Goal: Ask a question

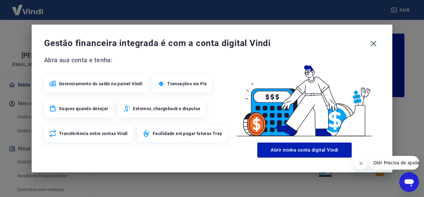
click at [403, 160] on span "Olá! Precisa de ajuda?" at bounding box center [397, 162] width 48 height 5
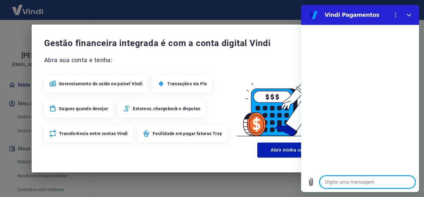
click at [359, 182] on textarea at bounding box center [368, 181] width 96 height 12
type textarea "E"
type textarea "x"
type textarea "Es"
type textarea "x"
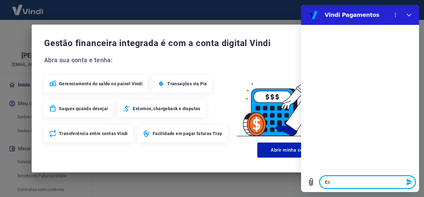
type textarea "Est"
type textarea "x"
type textarea "Esto"
type textarea "x"
type textarea "Estou"
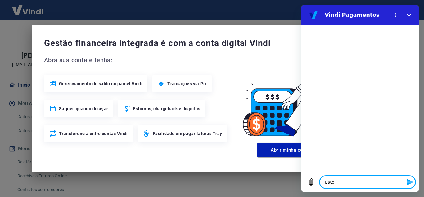
type textarea "x"
type textarea "Estou"
type textarea "x"
type textarea "Estou c"
type textarea "x"
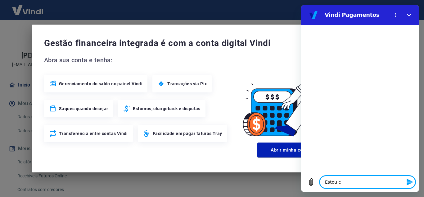
type textarea "Estou co"
type textarea "x"
type textarea "Estou com"
type textarea "x"
type textarea "Estou com"
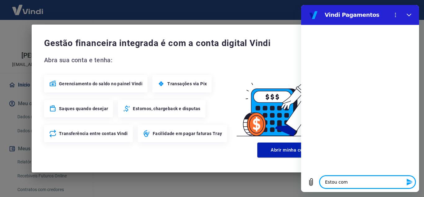
type textarea "x"
type textarea "Estou com u"
type textarea "x"
type textarea "Estou com um"
type textarea "x"
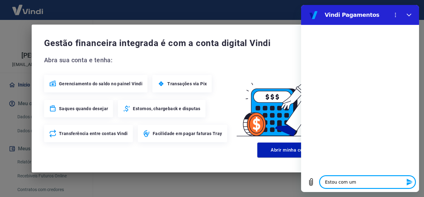
type textarea "Estou com uma"
type textarea "x"
type textarea "Estou com uma"
type textarea "x"
type textarea "Estou com uma m"
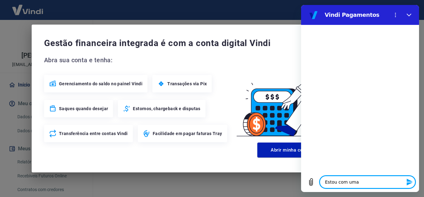
type textarea "x"
type textarea "Estou com uma ma"
type textarea "x"
type textarea "Estou com uma maq"
type textarea "x"
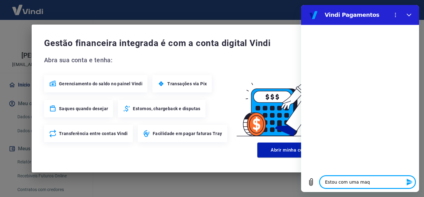
type textarea "Estou com uma maqu"
type textarea "x"
type textarea "Estou com uma maqui"
type textarea "x"
type textarea "Estou com uma maquin"
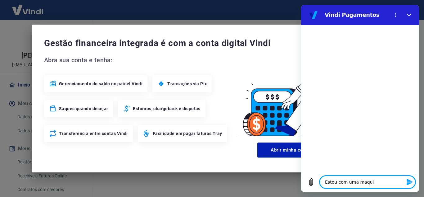
type textarea "x"
type textarea "Estou com uma maquina"
type textarea "x"
type textarea "Estou com uma maquina"
type textarea "x"
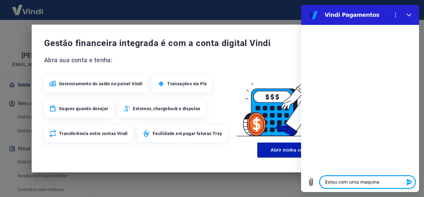
type textarea "Estou com uma maquina d"
type textarea "x"
type textarea "Estou com uma maquina de"
type textarea "x"
type textarea "Estou com uma maquina de"
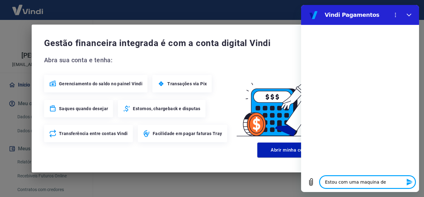
type textarea "x"
type textarea "Estou com uma maquina de c"
type textarea "x"
type textarea "Estou com uma maquina de ca"
type textarea "x"
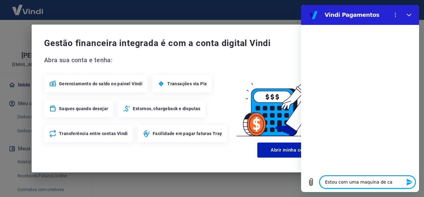
type textarea "Estou com uma maquina de car"
type textarea "x"
type textarea "Estou com uma maquina de cart"
type textarea "x"
type textarea "Estou com uma maquina de cartã"
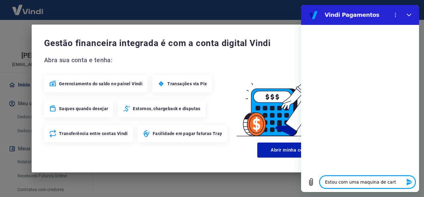
type textarea "x"
type textarea "Estou com uma maquina de cartão"
type textarea "x"
type textarea "Estou com uma maquina de cartão"
type textarea "x"
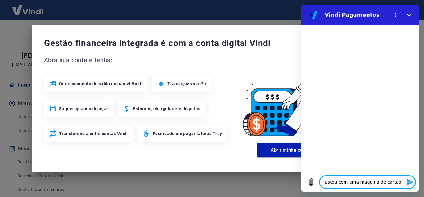
type textarea "Estou com uma maquina de cartão d"
type textarea "x"
type textarea "Estou com uma maquina de cartão de"
type textarea "x"
type textarea "Estou com uma maquina de cartão de"
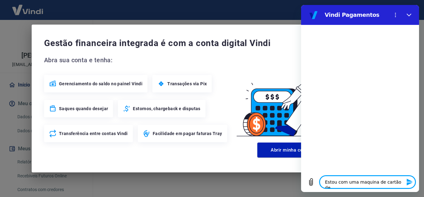
type textarea "x"
type textarea "Estou com uma maquina de cartão de c"
type textarea "x"
type textarea "Estou com uma maquina de cartão de cr"
type textarea "x"
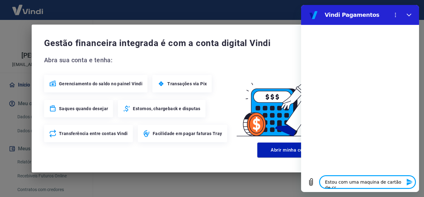
type textarea "Estou com uma maquina de cartão de cré"
type textarea "x"
type textarea "Estou com uma maquina de cartão de créd"
type textarea "x"
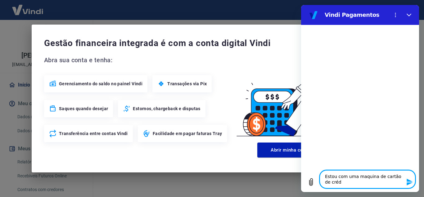
type textarea "Estou com uma maquina de cartão de crédi"
type textarea "x"
type textarea "Estou com uma maquina de cartão de crédit"
type textarea "x"
type textarea "Estou com uma maquina de cartão de crédito"
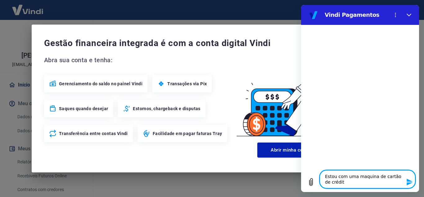
type textarea "x"
type textarea "Estou com uma maquina de cartão de crédito"
type textarea "x"
type textarea "Estou com uma maquina de cartão de crédito a"
type textarea "x"
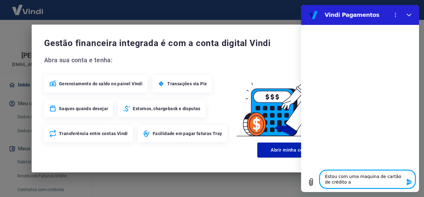
type textarea "Estou com uma maquina de cartão de crédito aq"
type textarea "x"
type textarea "Estou com uma maquina de cartão de crédito aqu"
type textarea "x"
type textarea "Estou com uma maquina de cartão de crédito aqui"
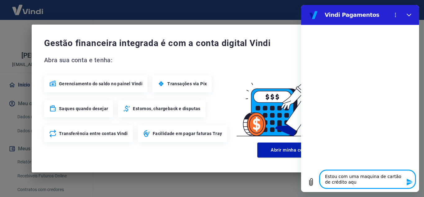
type textarea "x"
type textarea "Estou com uma maquina de cartão de crédito aqui"
type textarea "x"
type textarea "Estou com uma maquina de cartão de crédito aqui"
type textarea "x"
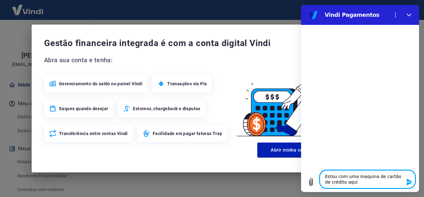
type textarea "Estou com uma maquina de cartão de crédito aqui,"
type textarea "x"
type textarea "Estou com uma maquina de cartão de crédito aqui,"
type textarea "x"
type textarea "Estou com uma maquina de cartão de crédito aqui, m"
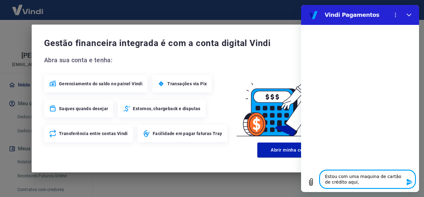
type textarea "x"
type textarea "Estou com uma maquina de cartão de crédito aqui, ma"
type textarea "x"
type textarea "Estou com uma maquina de cartão de crédito aqui, mas"
type textarea "x"
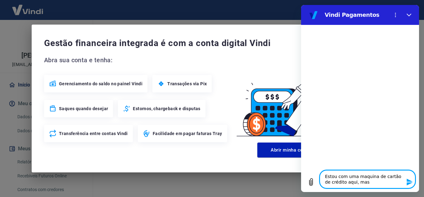
type textarea "Estou com uma maquina de cartão de crédito aqui, mas"
type textarea "x"
type textarea "Estou com uma maquina de cartão de crédito aqui, mas e"
type textarea "x"
type textarea "Estou com uma maquina de cartão de crédito aqui, mas el"
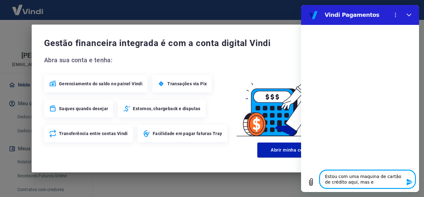
type textarea "x"
type textarea "Estou com uma maquina de cartão de crédito aqui, mas ela"
type textarea "x"
type textarea "Estou com uma maquina de cartão de crédito aqui, mas ela"
type textarea "x"
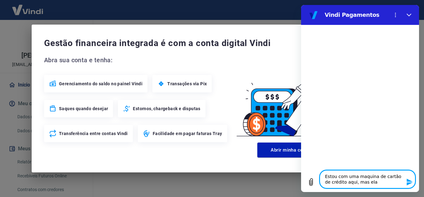
type textarea "Estou com uma maquina de cartão de crédito aqui, mas ela e"
type textarea "x"
type textarea "Estou com uma maquina de cartão de crédito aqui, mas ela es"
type textarea "x"
type textarea "Estou com uma maquina de cartão de crédito aqui, mas ela est"
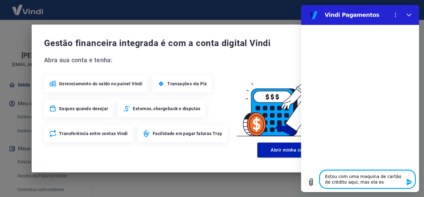
type textarea "x"
type textarea "Estou com uma maquina de cartão de crédito aqui, mas ela esta"
type textarea "x"
type textarea "Estou com uma maquina de cartão de crédito aqui, mas ela esta"
type textarea "x"
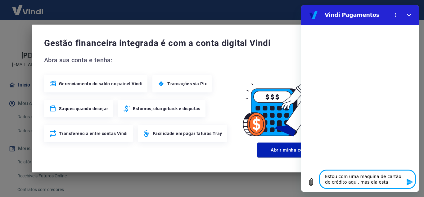
type textarea "Estou com uma maquina de cartão de crédito aqui, mas ela esta i"
type textarea "x"
type textarea "Estou com uma maquina de cartão de crédito aqui, mas ela esta in"
type textarea "x"
type textarea "Estou com uma maquina de cartão de crédito aqui, mas ela esta ina"
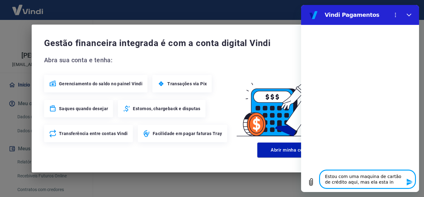
type textarea "x"
type textarea "Estou com uma maquina de cartão de crédito aqui, mas ela esta inat"
type textarea "x"
type textarea "Estou com uma maquina de cartão de crédito aqui, mas ela esta inati"
type textarea "x"
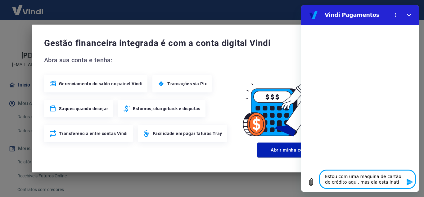
type textarea "Estou com uma maquina de cartão de crédito aqui, mas ela esta inativ"
type textarea "x"
type textarea "Estou com uma maquina de cartão de crédito aqui, mas ela esta inativa"
type textarea "x"
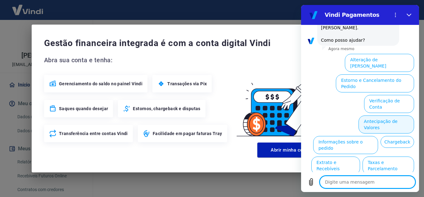
scroll to position [52, 0]
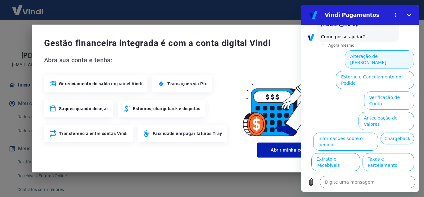
click at [383, 50] on button "Alteração de [PERSON_NAME]" at bounding box center [379, 59] width 69 height 18
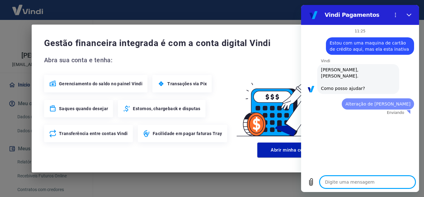
type textarea "x"
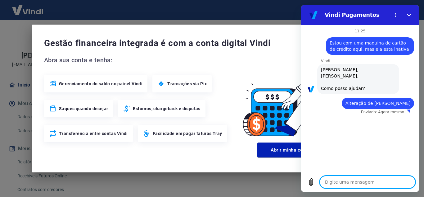
type textarea "p"
type textarea "x"
type textarea "pr"
type textarea "x"
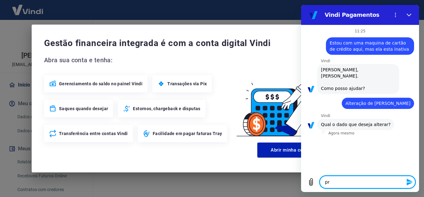
type textarea "pre"
type textarea "x"
type textarea "prec"
type textarea "x"
type textarea "preci"
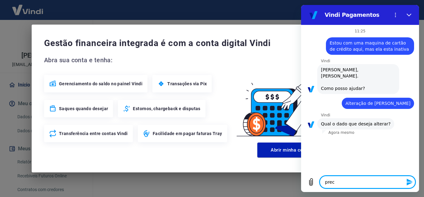
type textarea "x"
type textarea "precis"
type textarea "x"
type textarea "preciso"
type textarea "x"
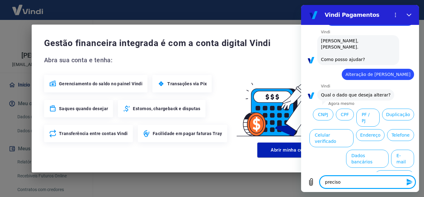
scroll to position [30, 0]
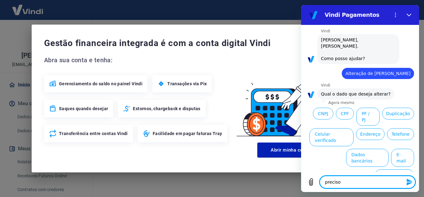
type textarea "preciso"
type textarea "x"
type textarea "preciso d"
type textarea "x"
type textarea "preciso do"
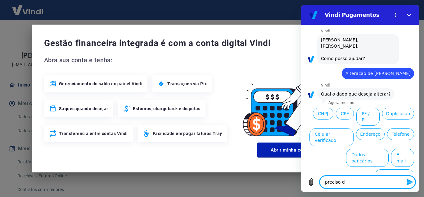
type textarea "x"
type textarea "preciso do"
type textarea "x"
type textarea "preciso do c"
type textarea "x"
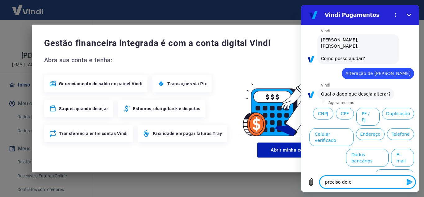
type textarea "preciso do co"
type textarea "x"
type textarea "preciso do cod"
type textarea "x"
type textarea "preciso do codi"
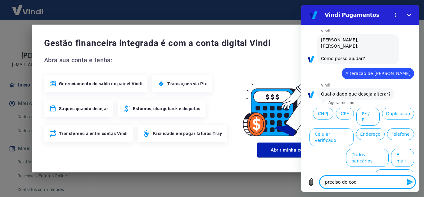
type textarea "x"
type textarea "preciso do codig"
type textarea "x"
type textarea "preciso do codigo"
type textarea "x"
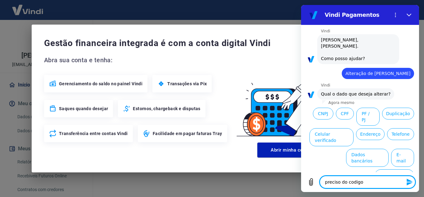
type textarea "preciso do codigo"
type textarea "x"
type textarea "preciso do codigo d"
type textarea "x"
type textarea "preciso do codigo de"
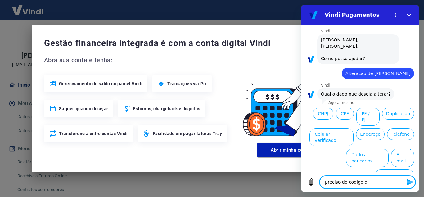
type textarea "x"
type textarea "preciso do codigo de"
type textarea "x"
type textarea "preciso do codigo de a"
type textarea "x"
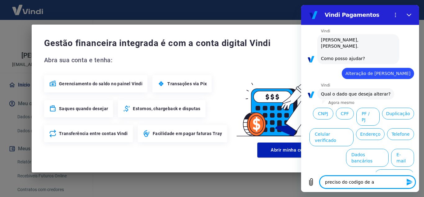
type textarea "preciso do codigo de at"
type textarea "x"
type textarea "preciso do codigo de ati"
type textarea "x"
type textarea "preciso do codigo de ativ"
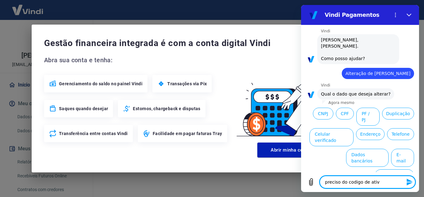
type textarea "x"
type textarea "preciso do codigo de ativa"
type textarea "x"
type textarea "preciso do codigo de ativaç"
type textarea "x"
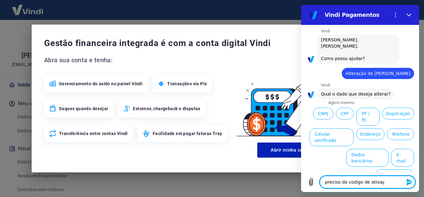
type textarea "preciso do codigo de ativaçã"
type textarea "x"
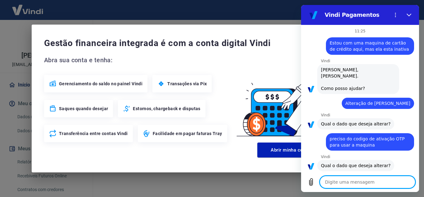
scroll to position [71, 0]
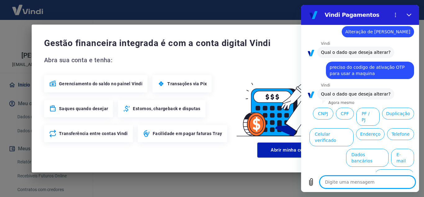
click at [370, 186] on textarea at bounding box center [368, 181] width 96 height 12
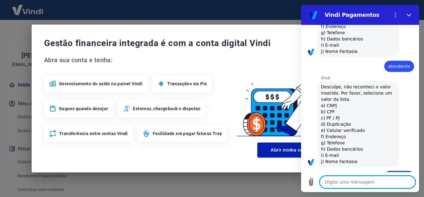
scroll to position [280, 0]
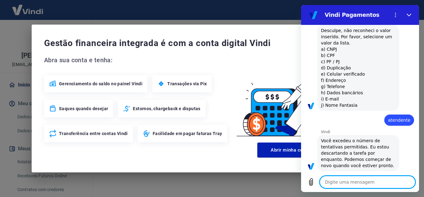
click at [368, 179] on textarea at bounding box center [368, 181] width 96 height 12
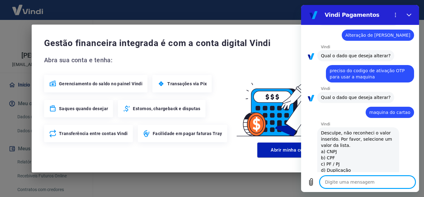
scroll to position [30, 0]
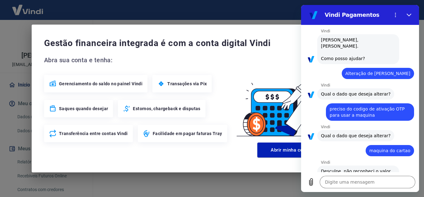
click at [365, 106] on span "preciso do codigo de ativação OTP para usar a maquina" at bounding box center [370, 112] width 81 height 12
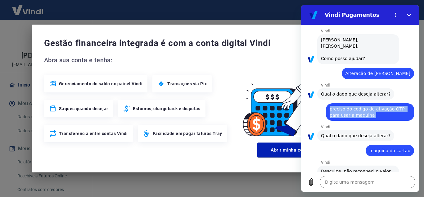
click at [365, 106] on span "preciso do codigo de ativação OTP para usar a maquina" at bounding box center [370, 112] width 81 height 12
copy span "preciso do codigo de ativação OTP para usar a maquina"
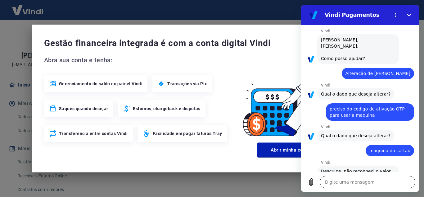
click at [348, 182] on textarea at bounding box center [368, 181] width 96 height 12
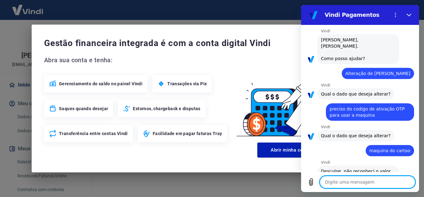
paste textarea "preciso do codigo de ativação OTP para usar a maquina"
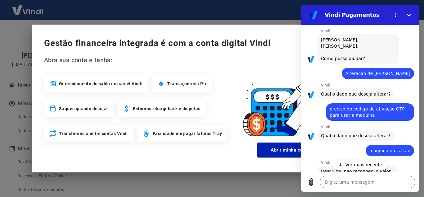
click at [347, 166] on p "Ver mais recente" at bounding box center [364, 164] width 37 height 6
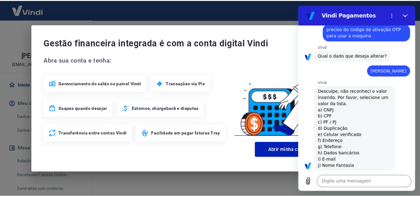
scroll to position [492, 0]
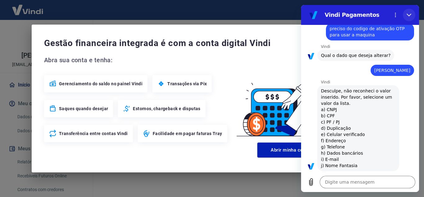
click at [408, 14] on icon "Fechar" at bounding box center [409, 14] width 5 height 5
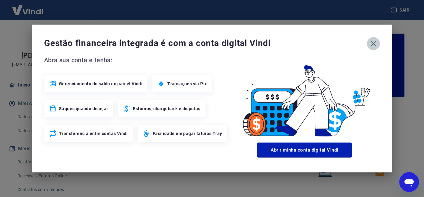
click at [378, 45] on icon "button" at bounding box center [374, 44] width 10 height 10
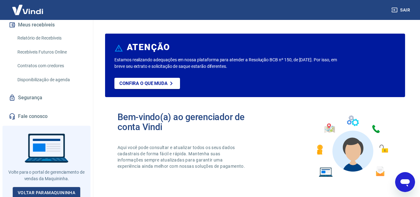
scroll to position [125, 0]
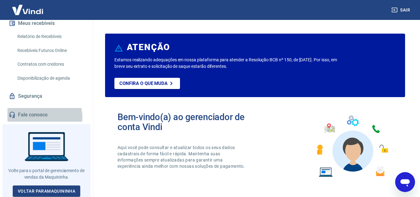
click at [44, 117] on link "Fale conosco" at bounding box center [46, 115] width 78 height 14
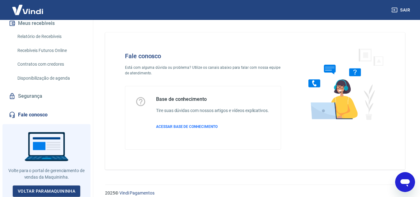
click at [173, 70] on p "Está com alguma dúvida ou problema? Utilize os canais abaixo para falar com nos…" at bounding box center [203, 70] width 156 height 11
drag, startPoint x: 134, startPoint y: 51, endPoint x: 134, endPoint y: 55, distance: 4.0
click at [134, 51] on div "Fale conosco Está com alguma dúvida ou problema? Utilize os canais abaixo para …" at bounding box center [203, 100] width 176 height 117
click at [135, 58] on h4 "Fale conosco" at bounding box center [203, 55] width 156 height 7
click at [134, 72] on p "Está com alguma dúvida ou problema? Utilize os canais abaixo para falar com nos…" at bounding box center [203, 70] width 156 height 11
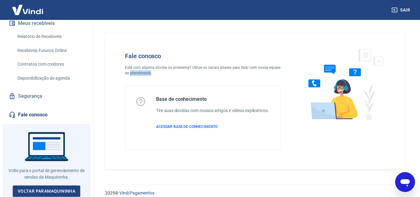
click at [134, 72] on p "Está com alguma dúvida ou problema? Utilize os canais abaixo para falar com nos…" at bounding box center [203, 70] width 156 height 11
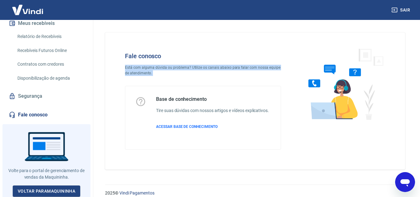
click at [134, 72] on p "Está com alguma dúvida ou problema? Utilize os canais abaixo para falar com nos…" at bounding box center [203, 70] width 156 height 11
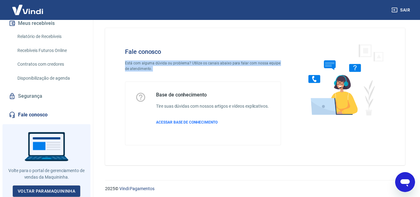
scroll to position [7, 0]
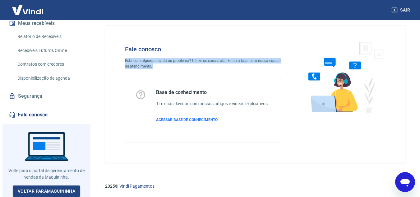
click at [34, 116] on link "Fale conosco" at bounding box center [46, 115] width 78 height 14
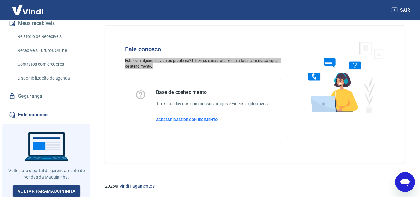
click at [403, 184] on icon "Abrir janela de mensagens" at bounding box center [404, 181] width 11 height 11
